Goal: Check status: Check status

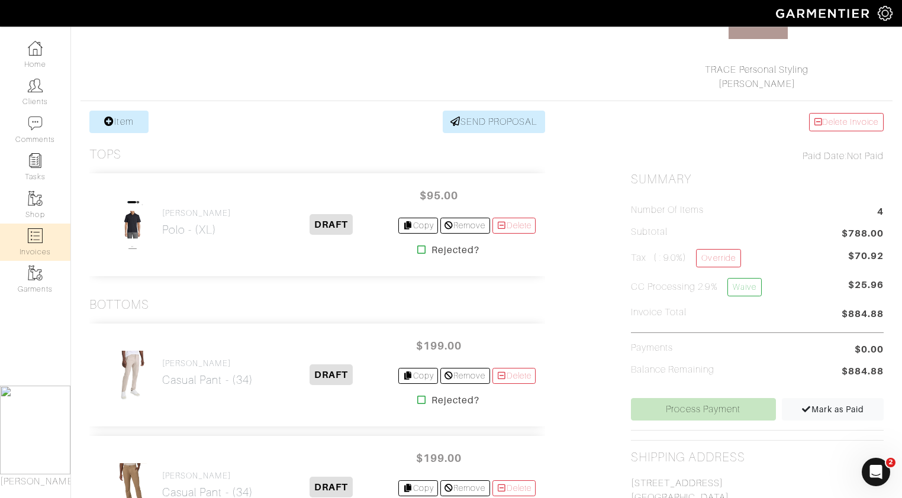
click at [29, 231] on img at bounding box center [35, 235] width 15 height 15
select select
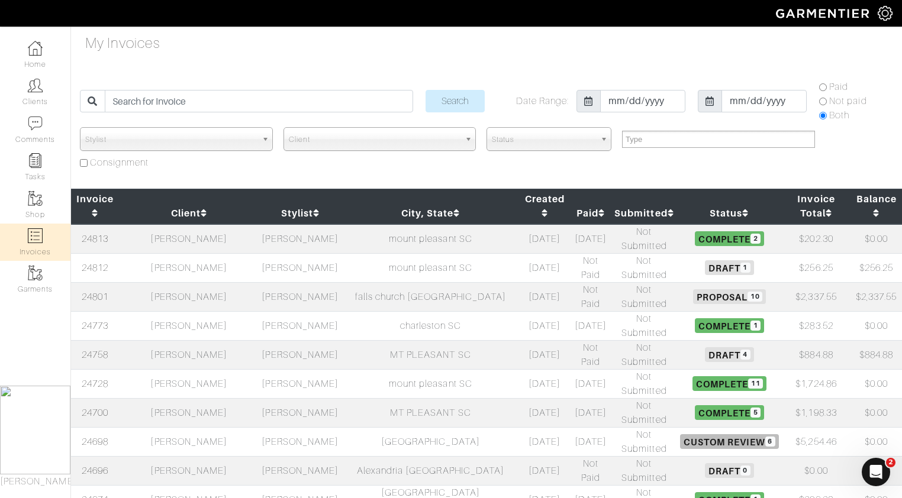
click at [197, 253] on td "[PERSON_NAME]" at bounding box center [189, 267] width 140 height 29
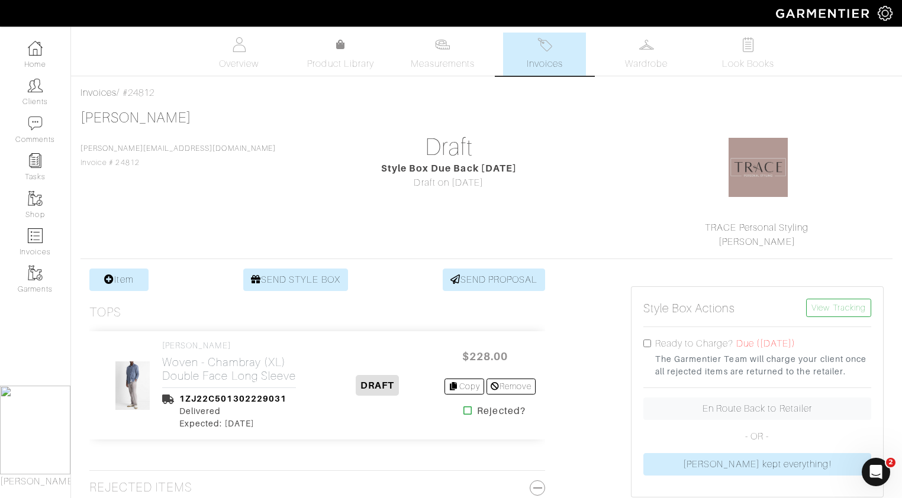
click at [646, 345] on input "checkbox" at bounding box center [647, 344] width 8 height 8
checkbox input "true"
